Goal: Information Seeking & Learning: Learn about a topic

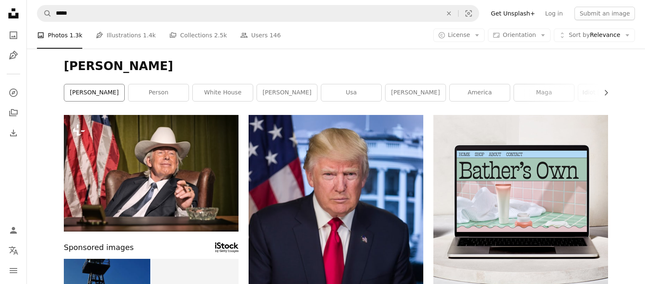
click at [105, 97] on link "[PERSON_NAME]" at bounding box center [94, 92] width 60 height 17
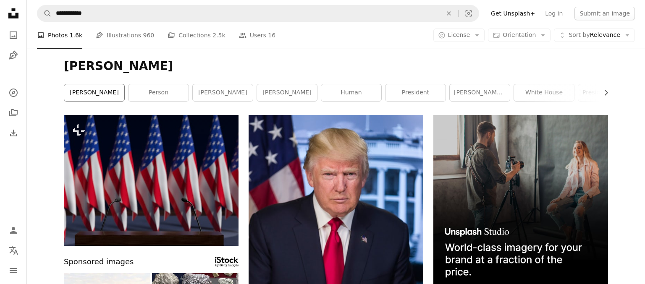
click at [96, 93] on link "[PERSON_NAME]" at bounding box center [94, 92] width 60 height 17
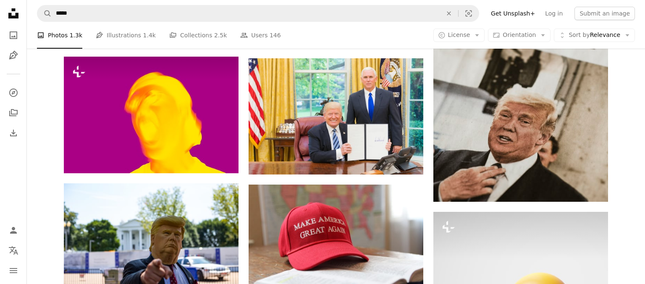
scroll to position [413, 0]
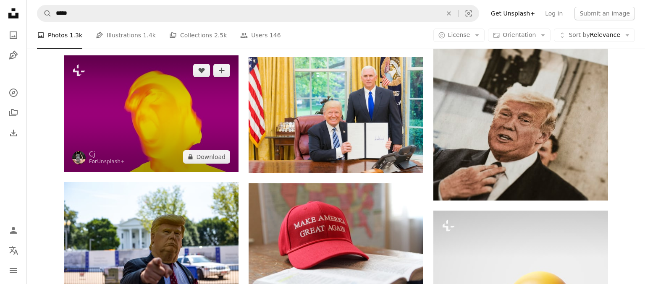
click at [192, 126] on img at bounding box center [151, 113] width 175 height 117
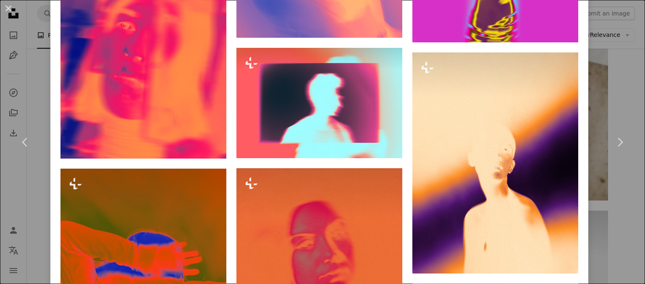
scroll to position [835, 0]
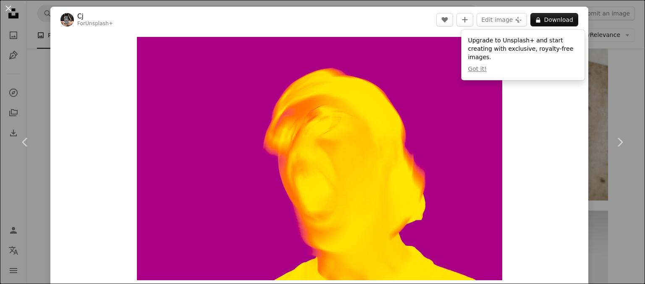
scroll to position [413, 0]
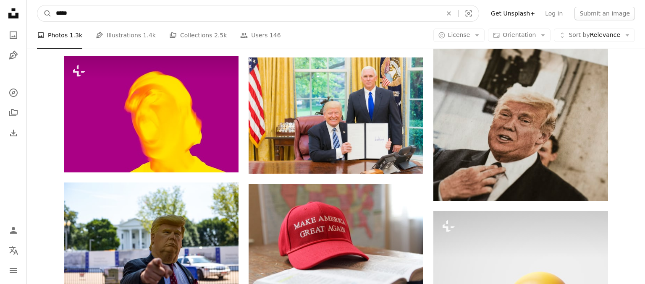
click at [162, 13] on input "*****" at bounding box center [246, 13] width 388 height 16
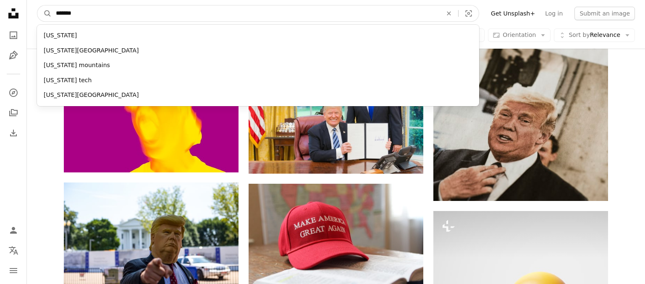
type input "********"
click button "A magnifying glass" at bounding box center [44, 13] width 14 height 16
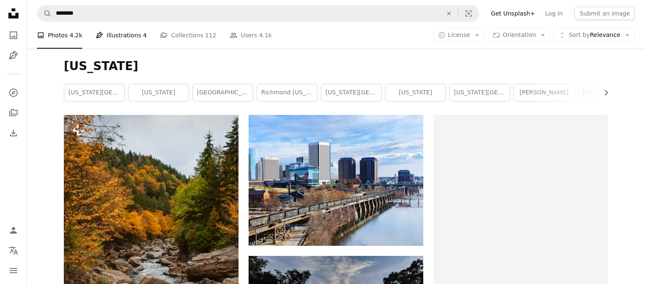
click at [121, 38] on link "Pen Tool Illustrations 4" at bounding box center [121, 35] width 51 height 27
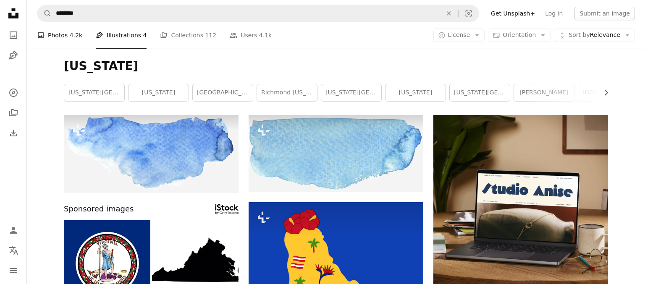
click at [53, 34] on link "A photo Photos 4.2k" at bounding box center [59, 35] width 45 height 27
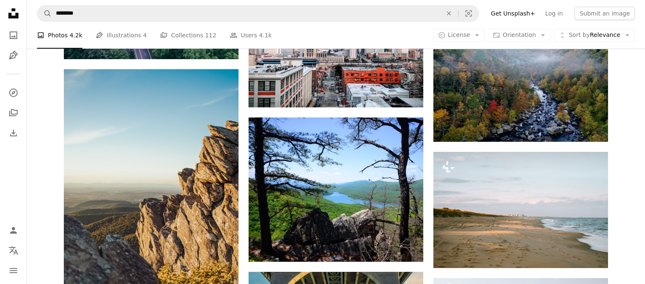
scroll to position [652, 0]
